Goal: Entertainment & Leisure: Consume media (video, audio)

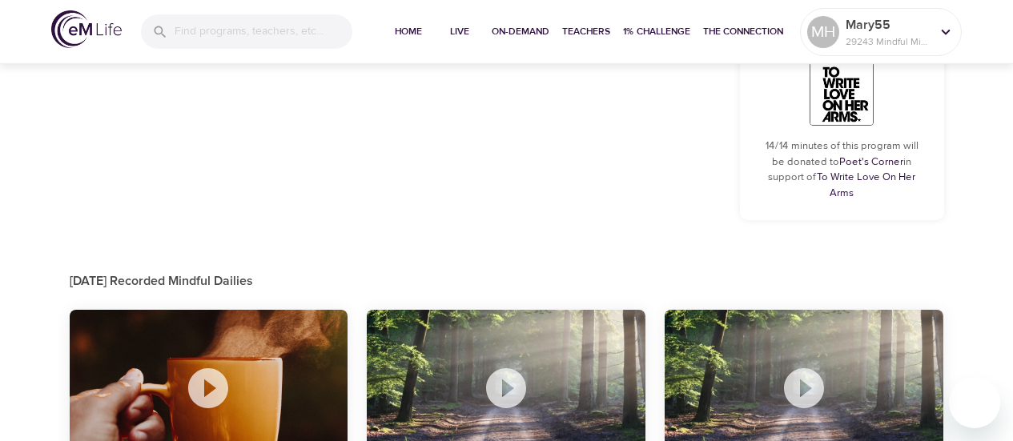
scroll to position [970, 0]
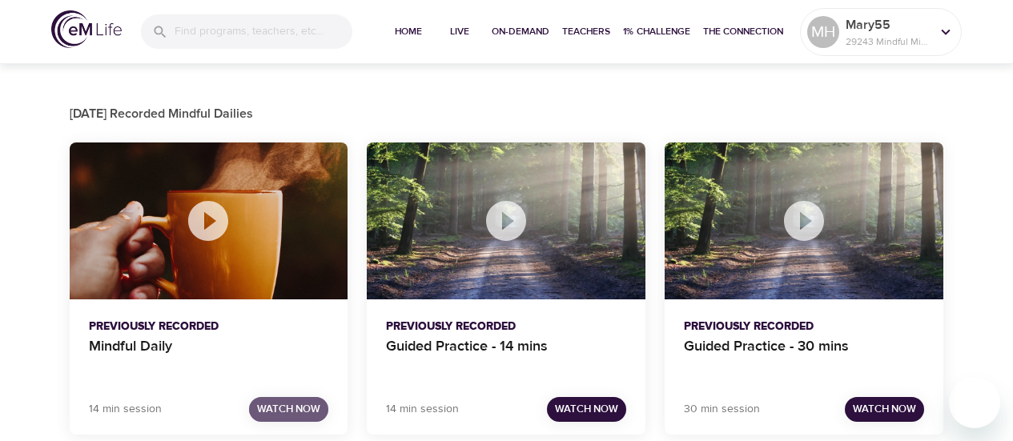
click at [290, 400] on span "Watch Now" at bounding box center [288, 409] width 63 height 18
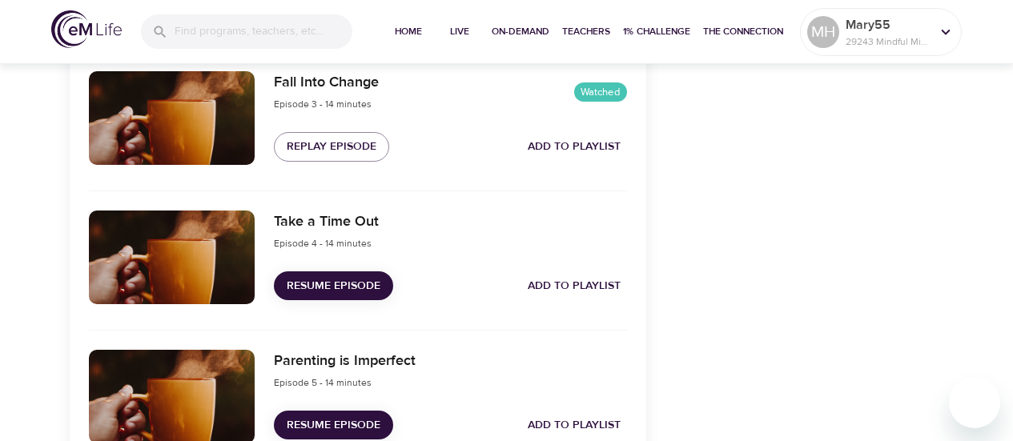
scroll to position [878, 0]
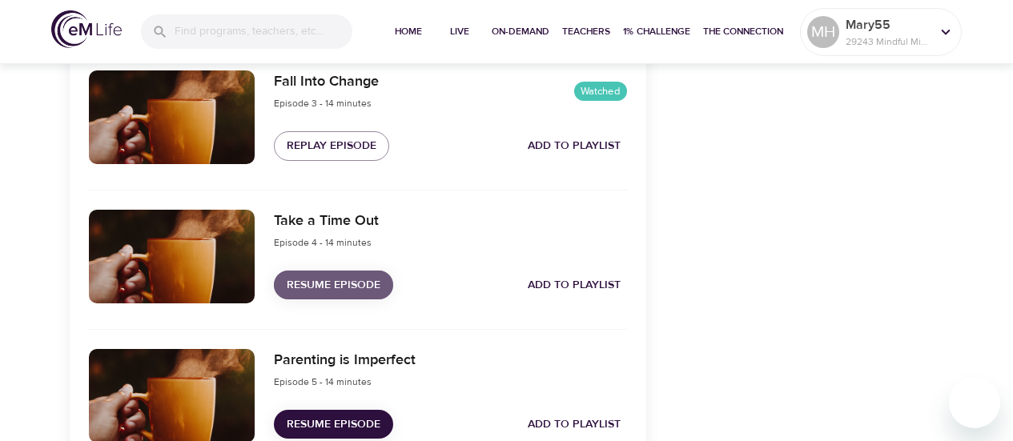
click at [361, 283] on span "Resume Episode" at bounding box center [334, 285] width 94 height 20
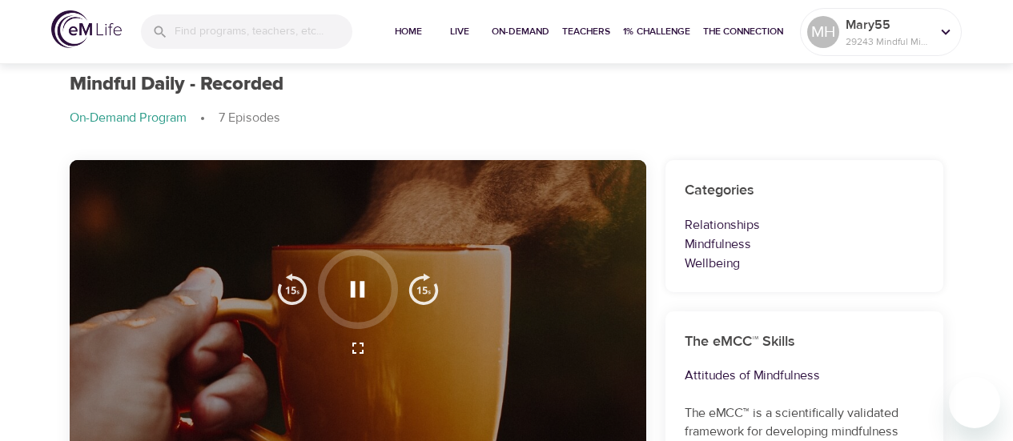
scroll to position [43, 0]
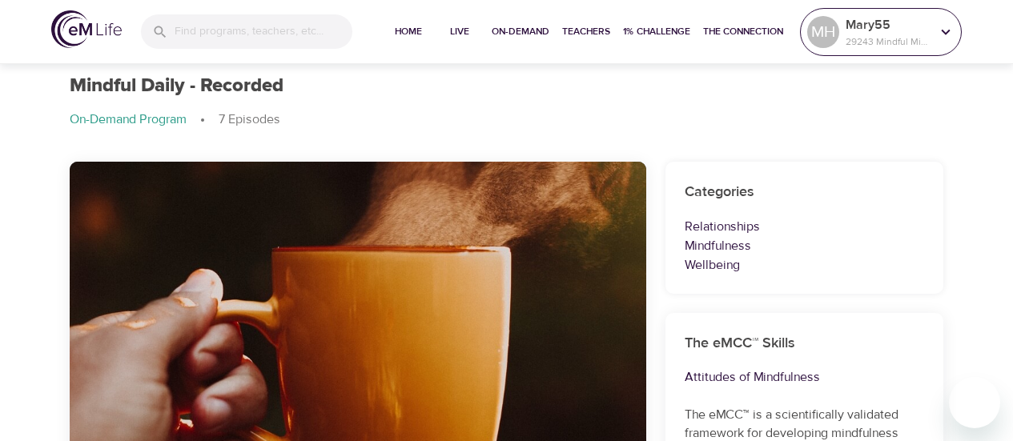
click at [944, 35] on icon at bounding box center [945, 32] width 18 height 18
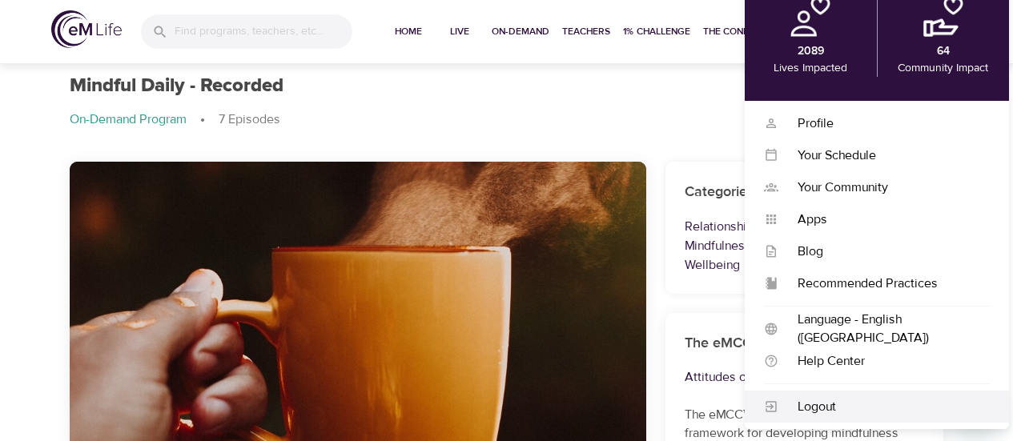
click at [812, 407] on div "Logout" at bounding box center [883, 407] width 211 height 18
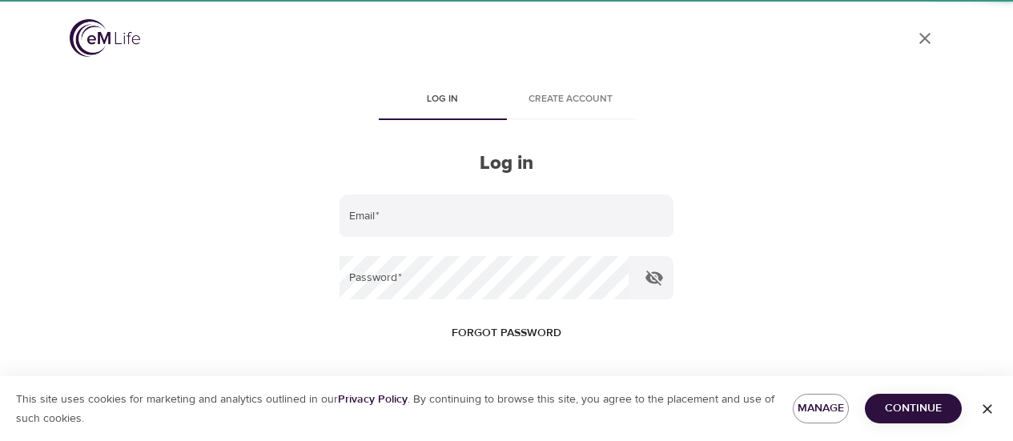
type input "[PERSON_NAME][EMAIL_ADDRESS][PERSON_NAME][DOMAIN_NAME]"
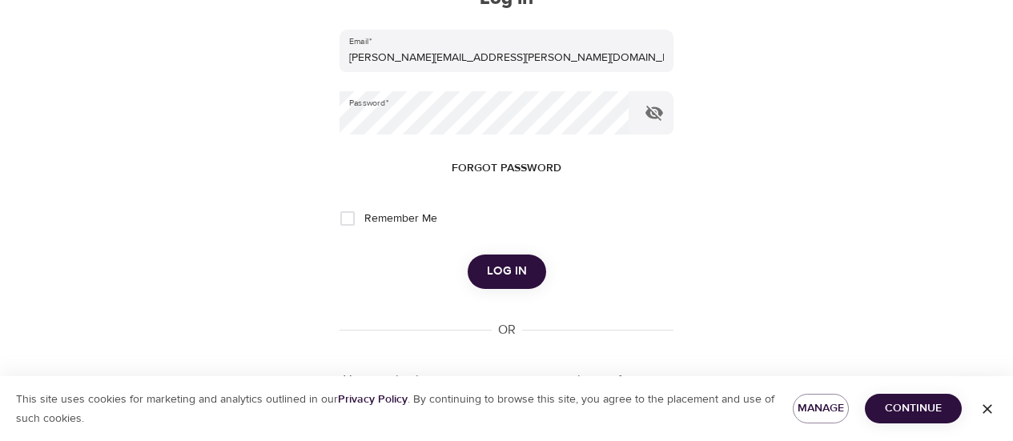
scroll to position [169, 0]
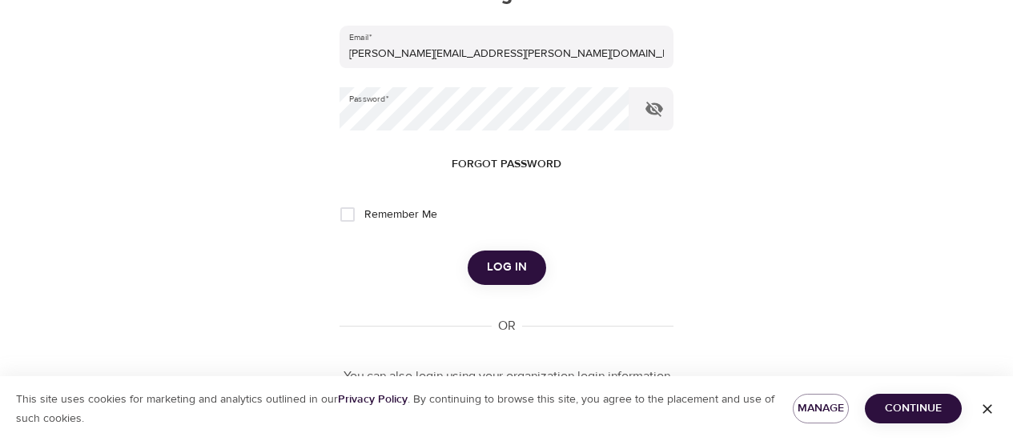
click at [501, 267] on span "Log in" at bounding box center [507, 267] width 40 height 21
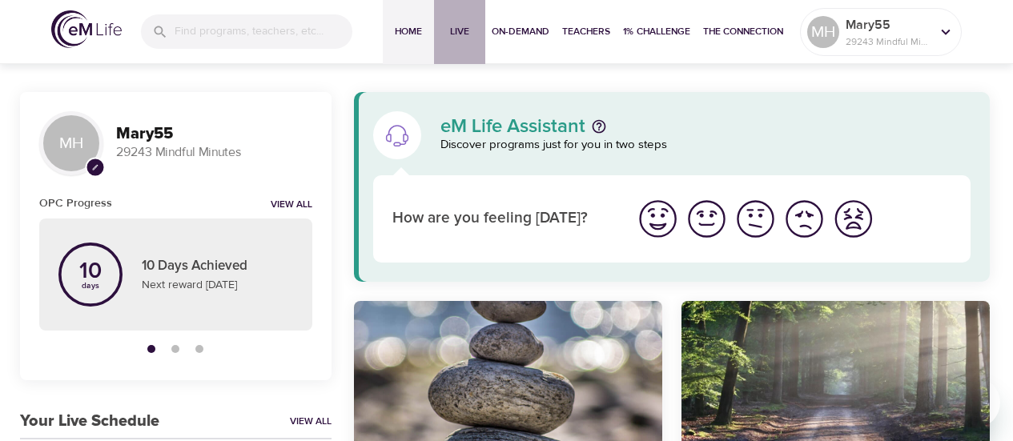
click at [450, 27] on span "Live" at bounding box center [459, 31] width 38 height 17
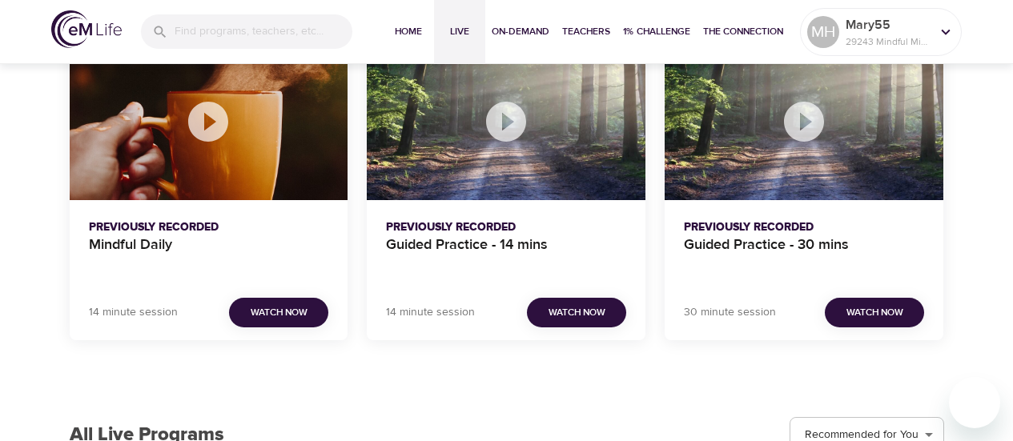
scroll to position [1632, 0]
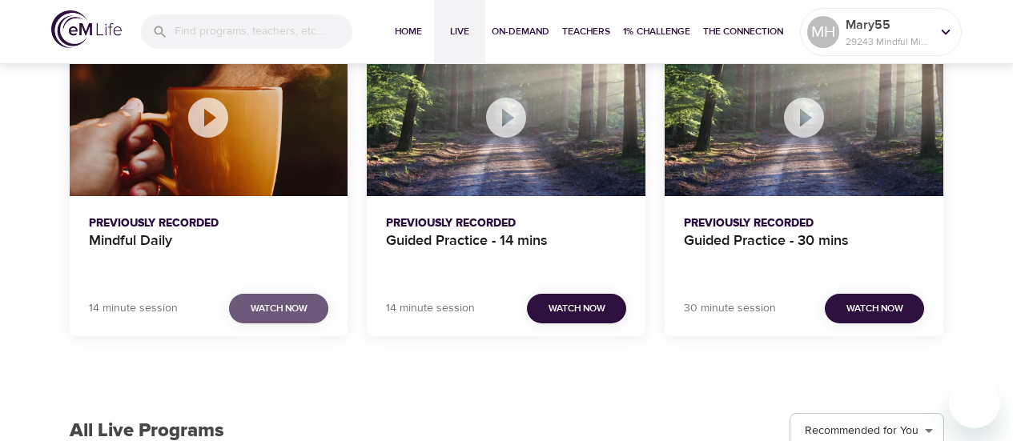
click at [294, 313] on span "Watch Now" at bounding box center [279, 308] width 57 height 17
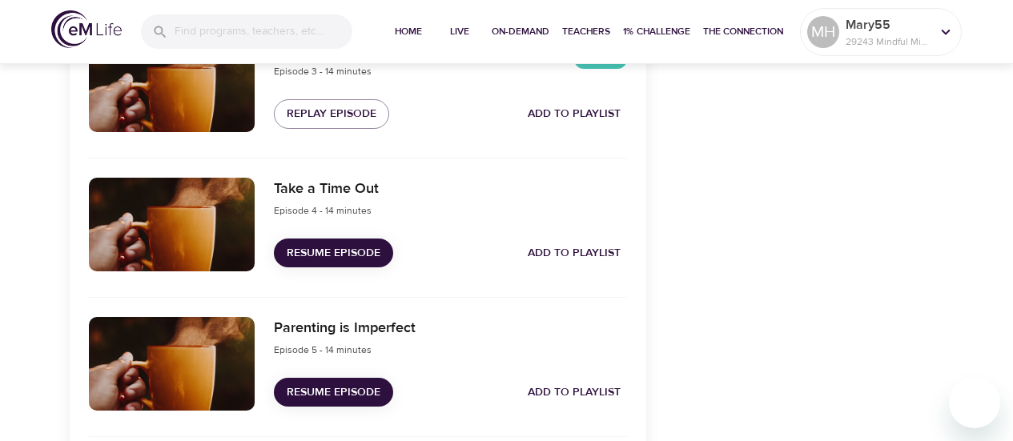
scroll to position [896, 0]
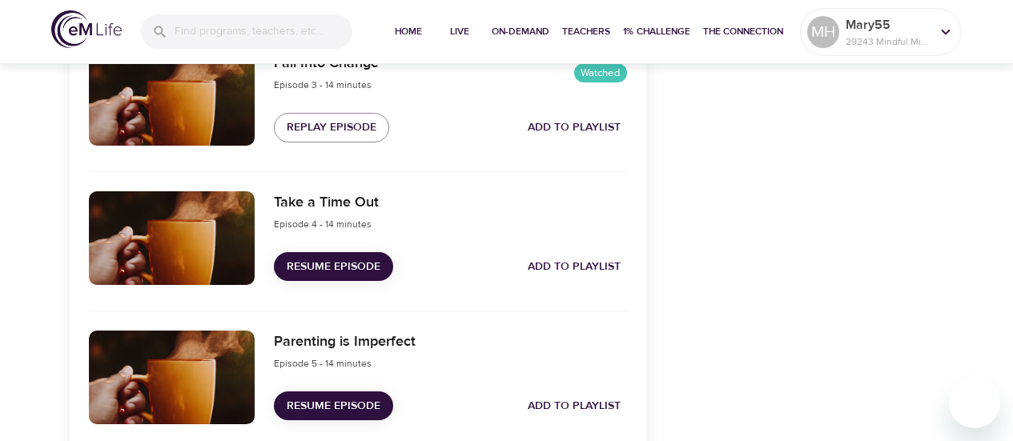
click at [334, 261] on span "Resume Episode" at bounding box center [334, 267] width 94 height 20
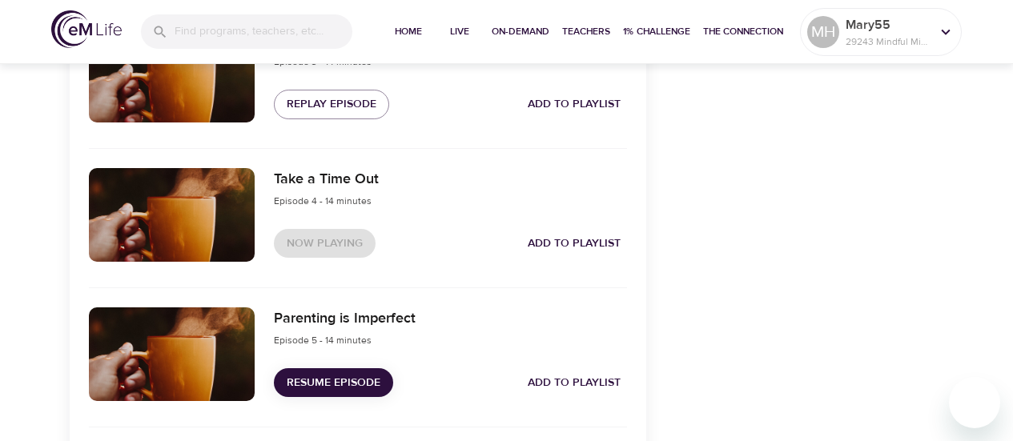
scroll to position [920, 0]
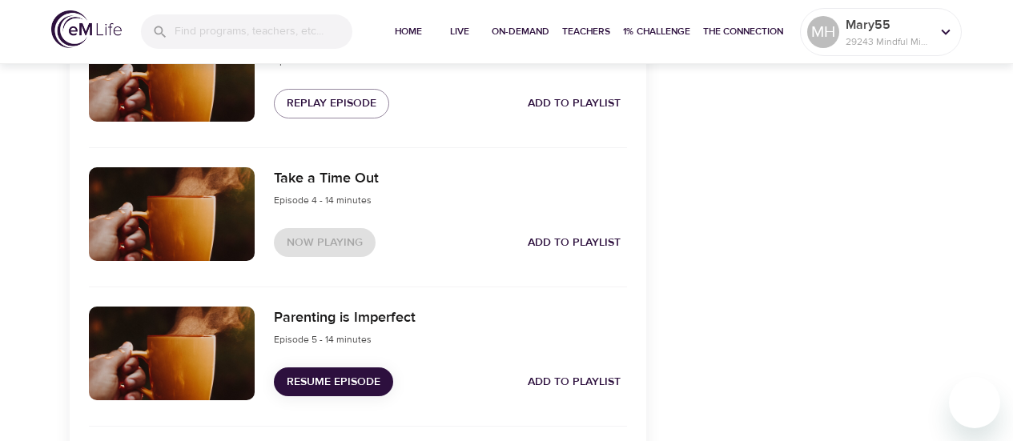
click at [345, 377] on span "Resume Episode" at bounding box center [334, 382] width 94 height 20
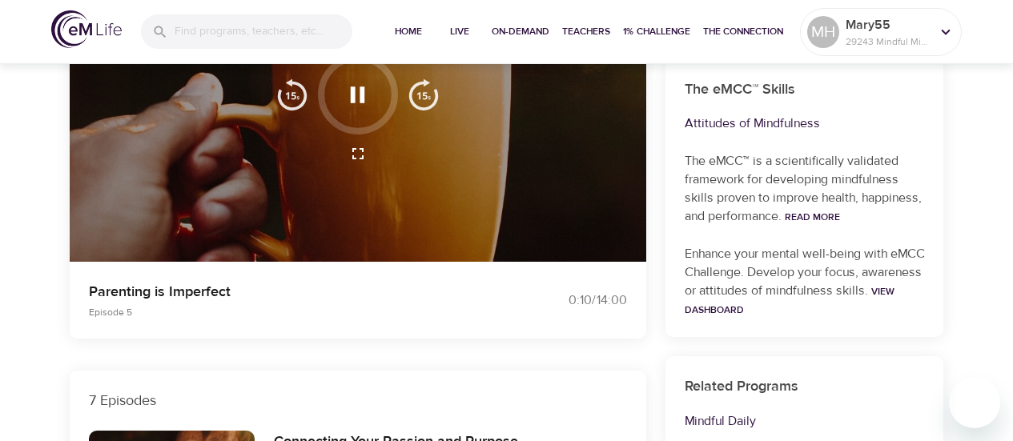
scroll to position [238, 0]
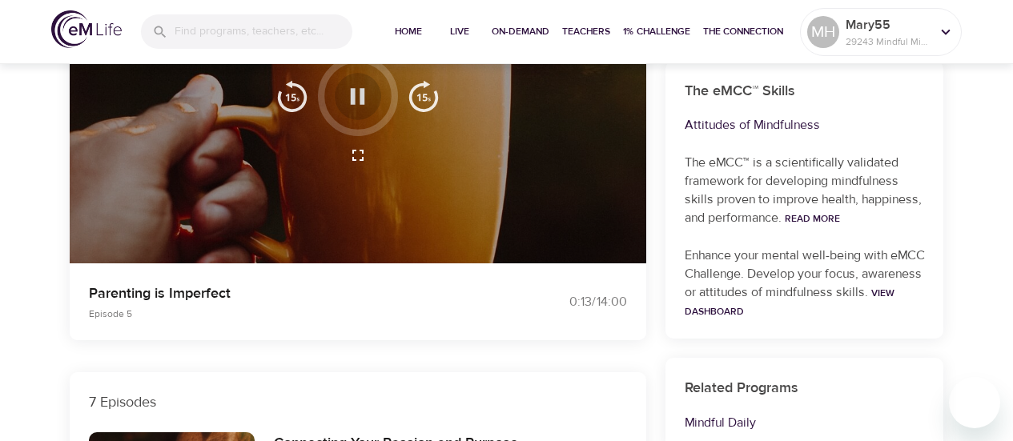
click at [362, 99] on icon "button" at bounding box center [358, 96] width 14 height 16
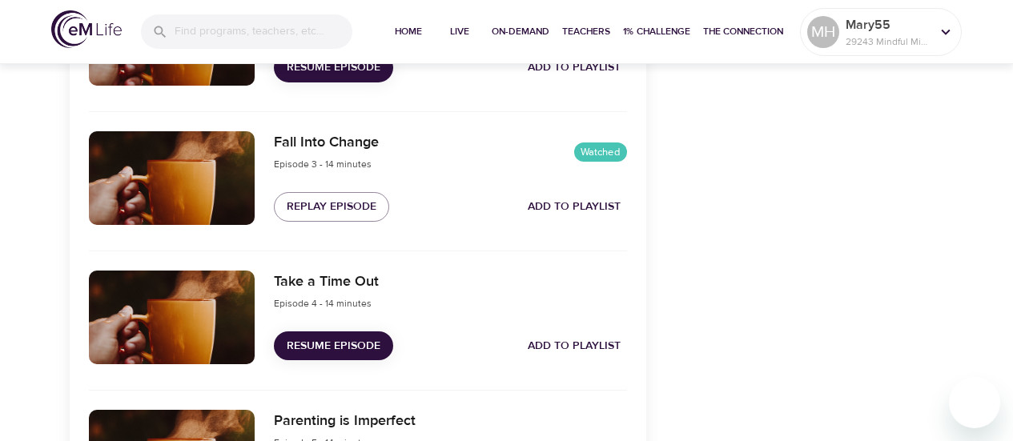
scroll to position [816, 0]
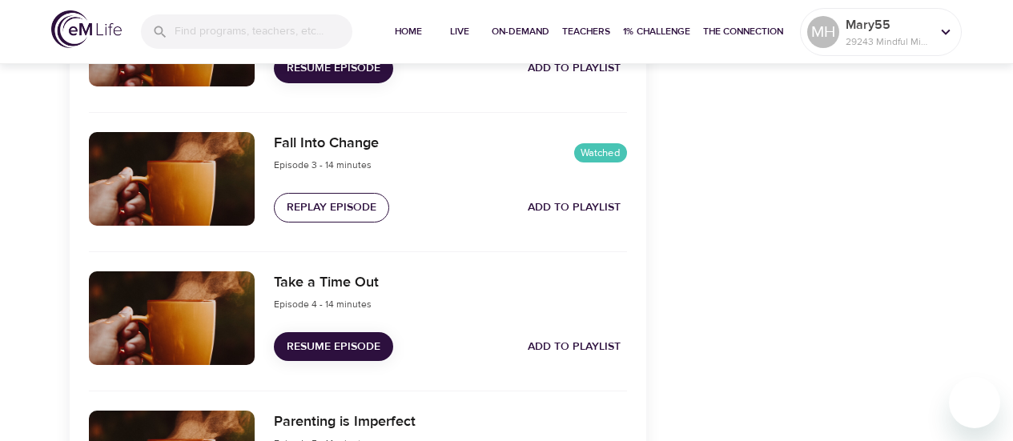
click at [331, 206] on span "Replay Episode" at bounding box center [332, 208] width 90 height 20
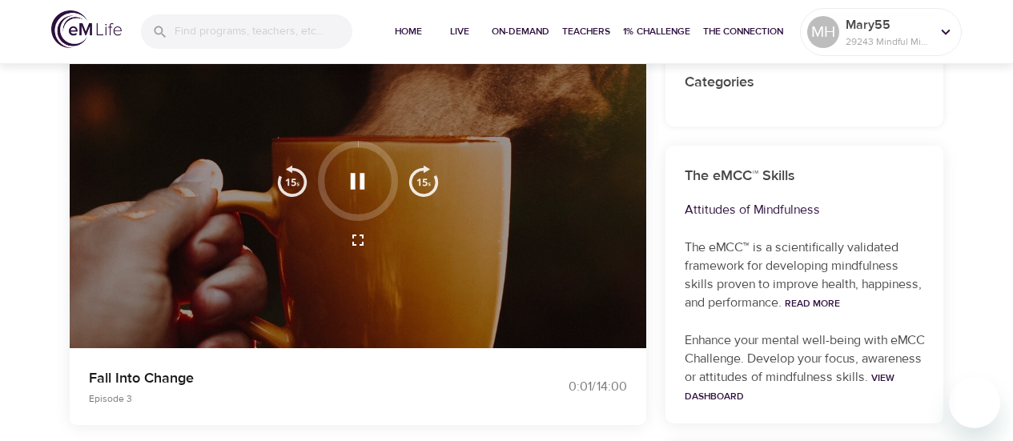
scroll to position [150, 0]
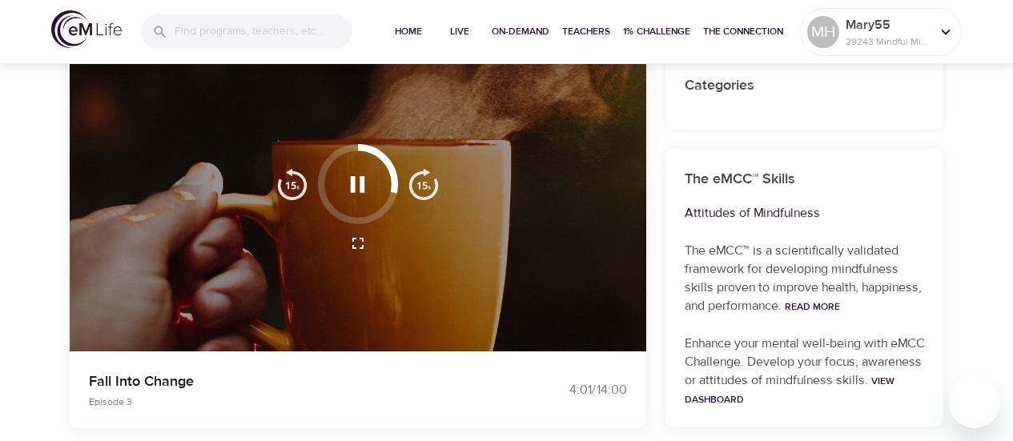
click at [364, 178] on icon "button" at bounding box center [357, 184] width 28 height 28
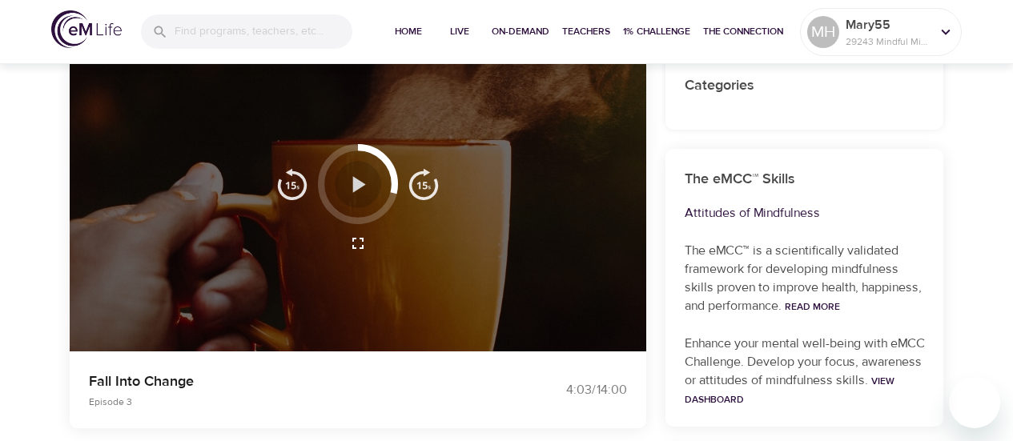
click at [350, 183] on icon "button" at bounding box center [357, 184] width 28 height 28
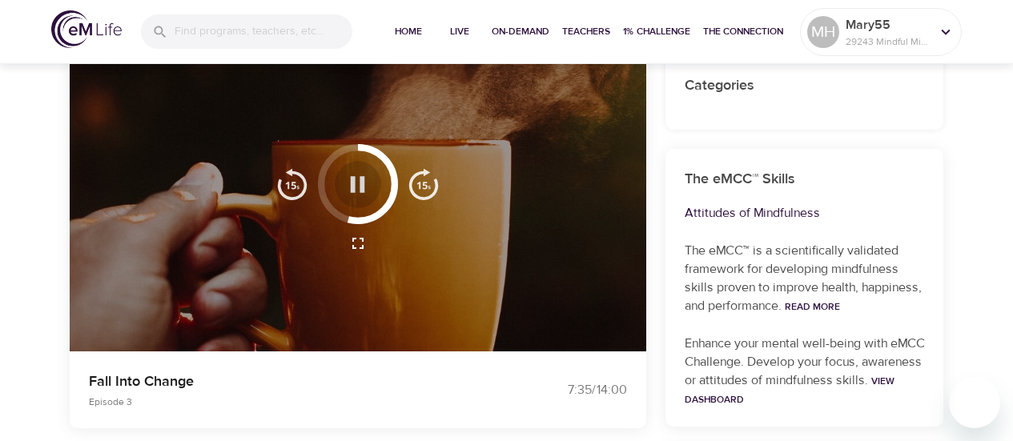
click at [355, 177] on icon "button" at bounding box center [357, 184] width 28 height 28
